Goal: Task Accomplishment & Management: Use online tool/utility

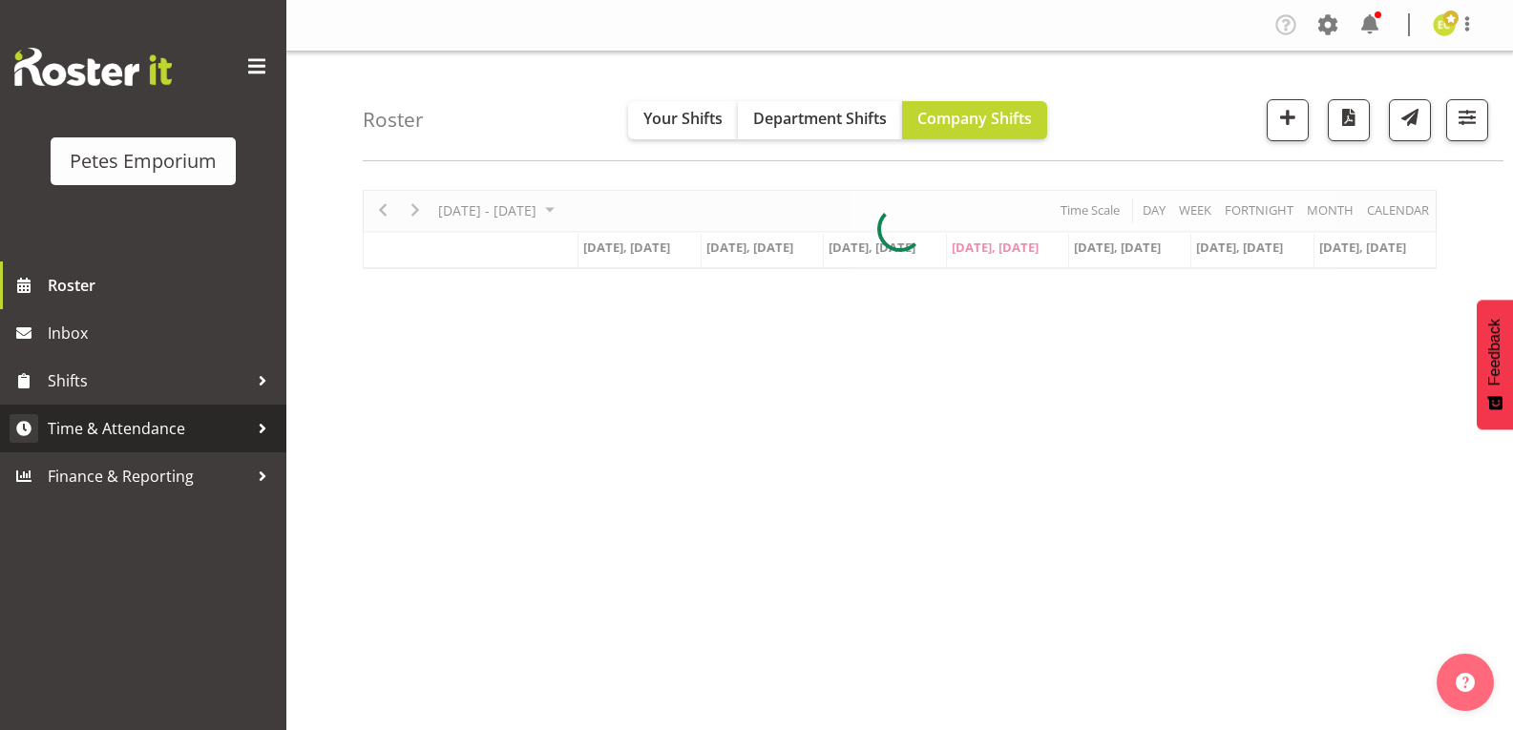
click at [71, 427] on span "Time & Attendance" at bounding box center [148, 428] width 201 height 29
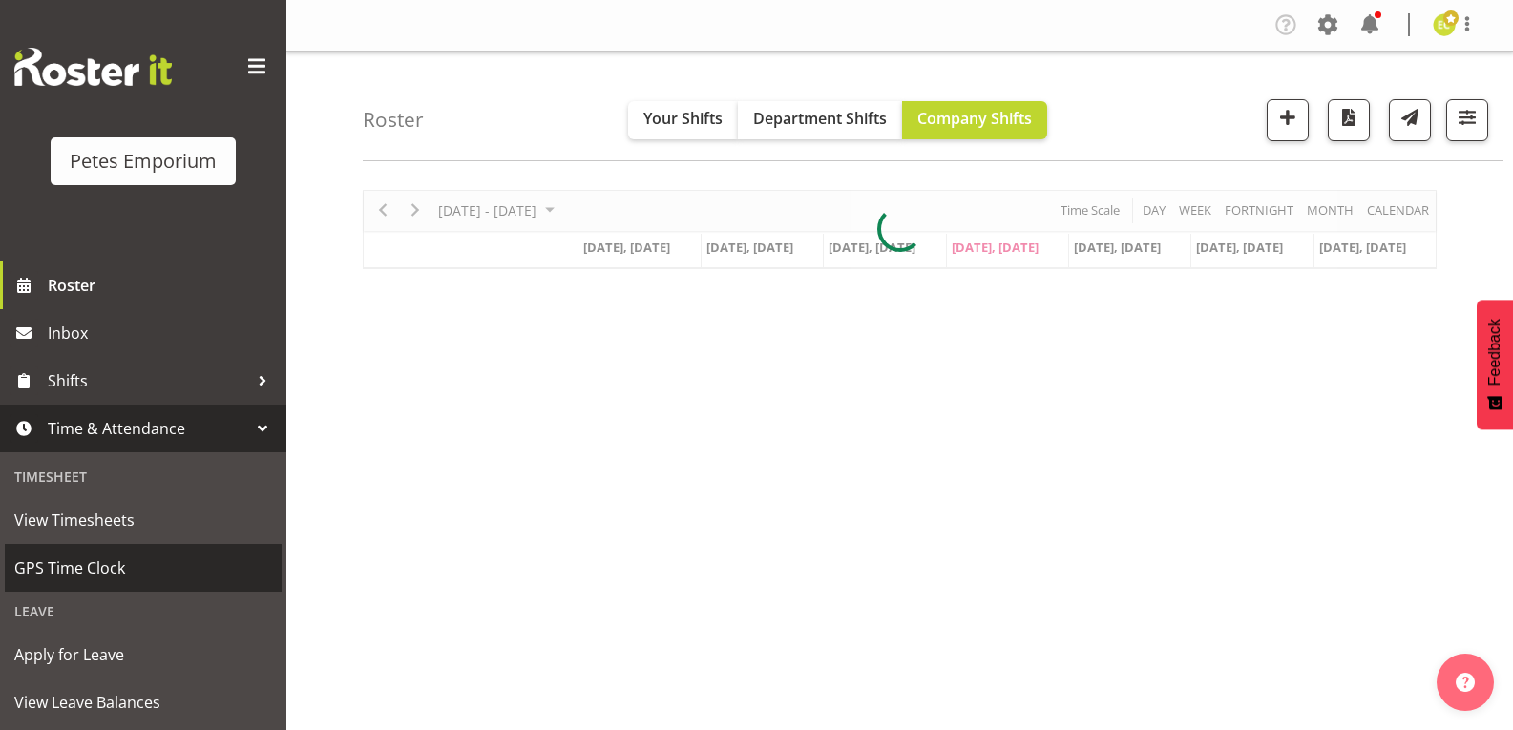
click at [90, 564] on span "GPS Time Clock" at bounding box center [143, 568] width 258 height 29
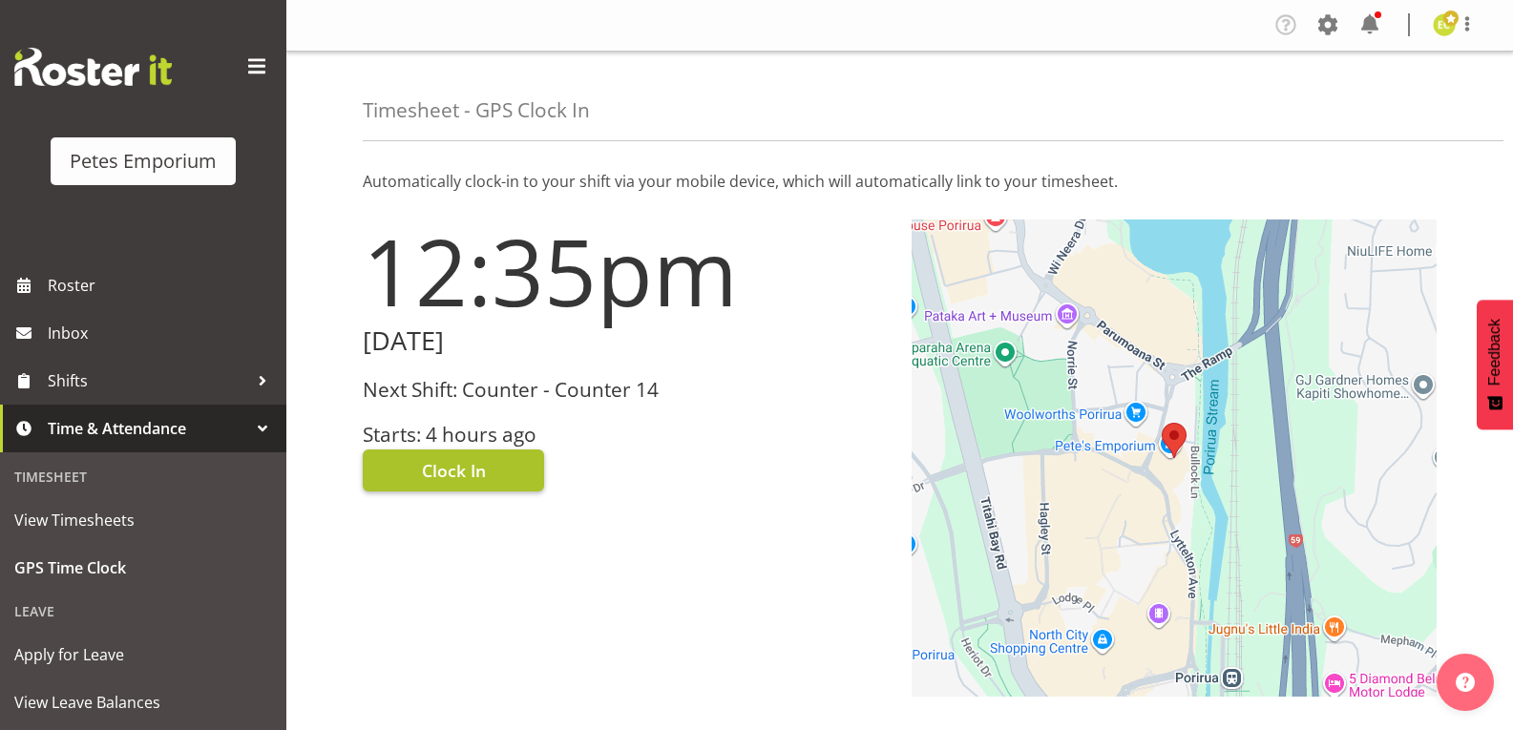
click at [445, 476] on span "Clock In" at bounding box center [454, 470] width 64 height 25
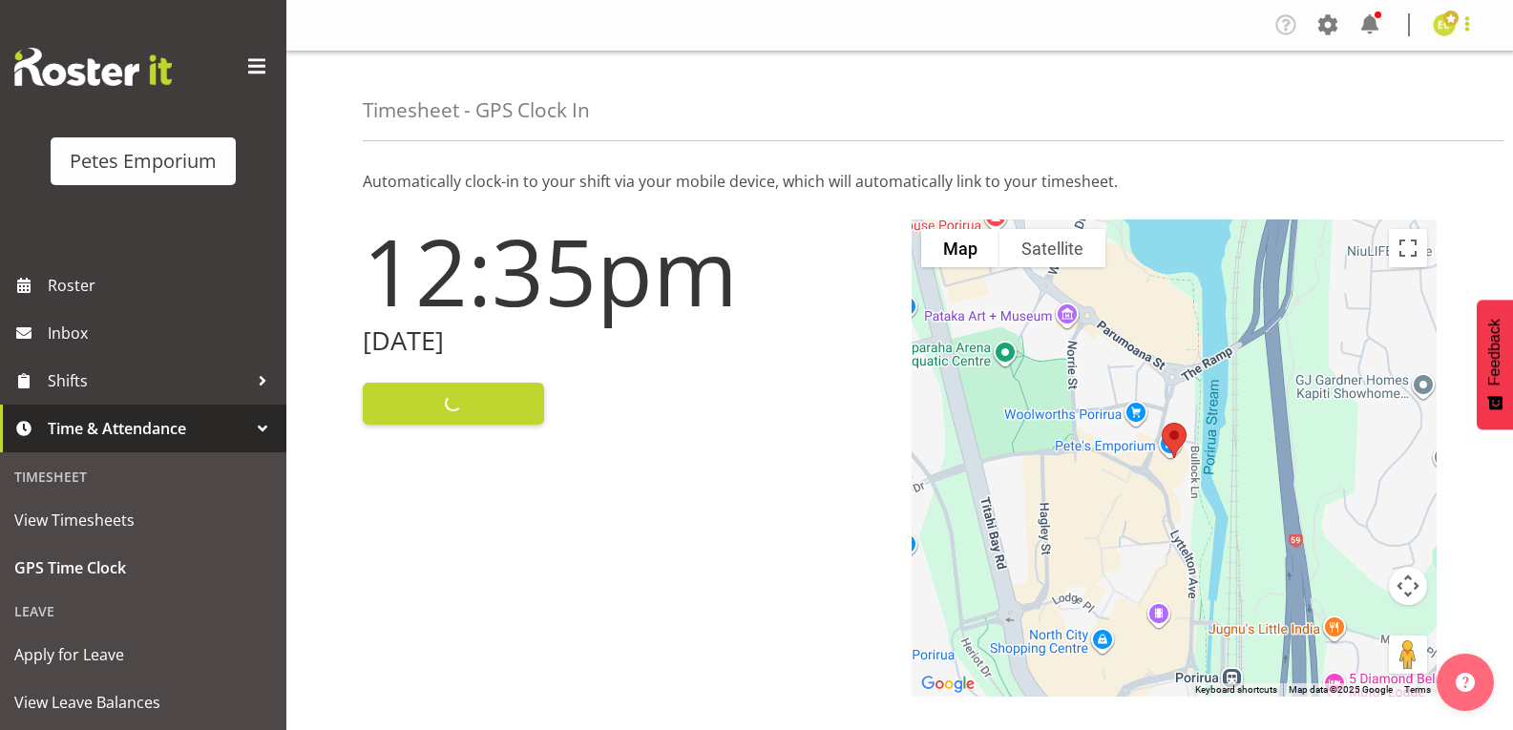
click at [1467, 29] on span at bounding box center [1467, 23] width 23 height 23
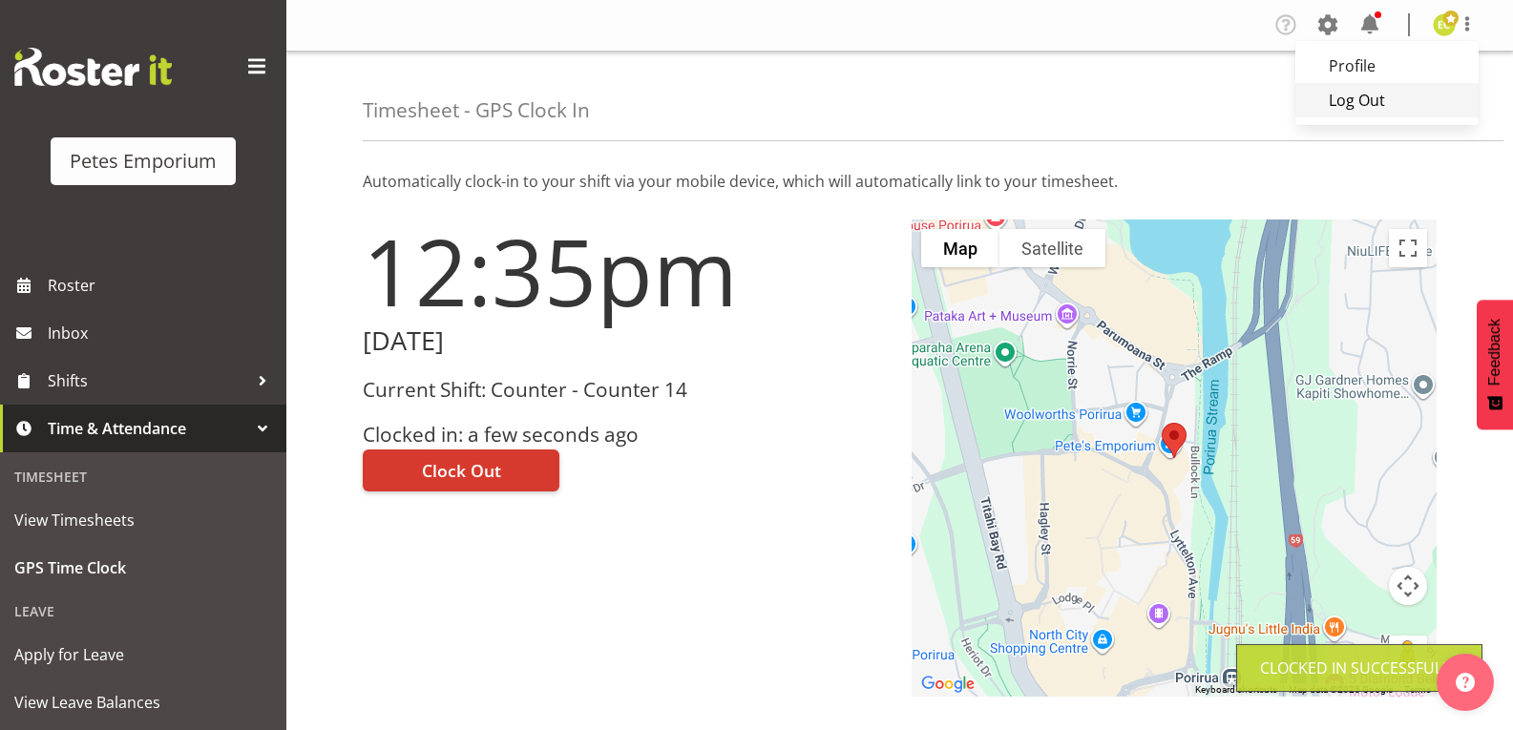
click at [1348, 107] on link "Log Out" at bounding box center [1387, 100] width 183 height 34
